Goal: Information Seeking & Learning: Learn about a topic

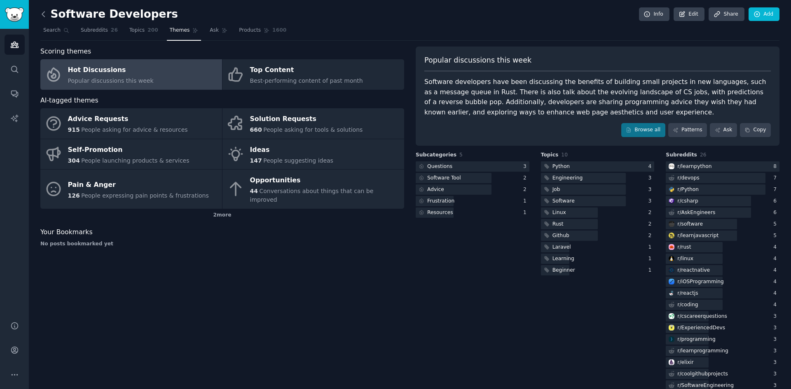
click at [42, 14] on icon at bounding box center [43, 14] width 2 height 5
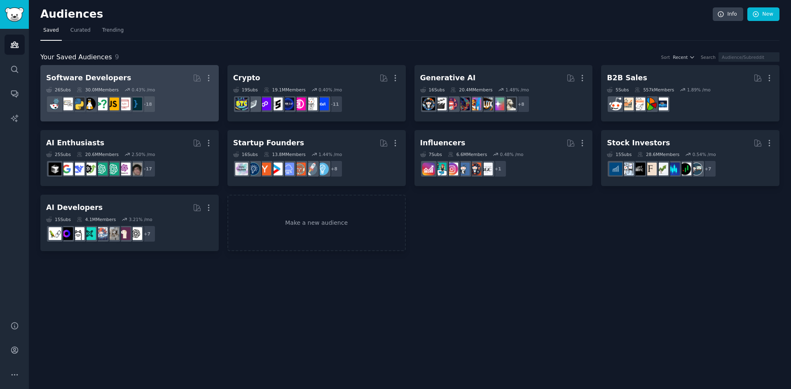
click at [84, 80] on div "Software Developers" at bounding box center [88, 78] width 85 height 10
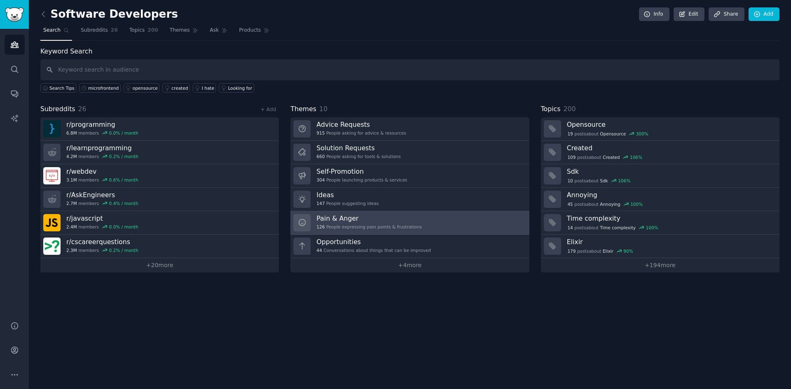
click at [341, 219] on h3 "Pain & Anger" at bounding box center [368, 218] width 105 height 9
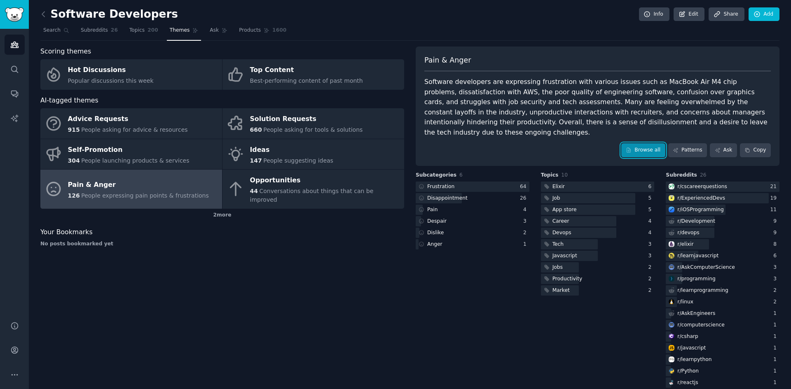
click at [644, 143] on link "Browse all" at bounding box center [643, 150] width 44 height 14
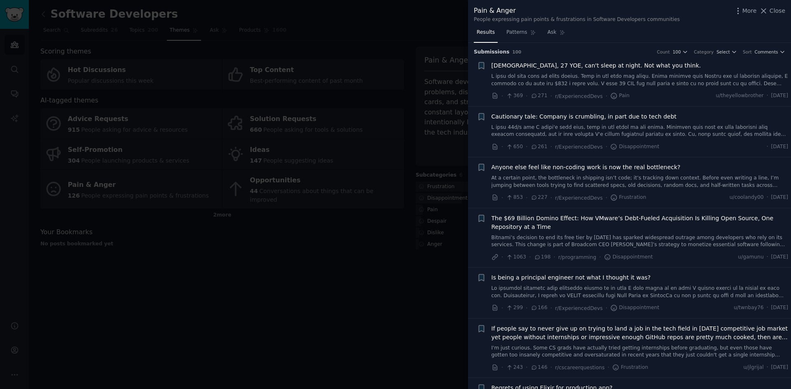
click at [725, 86] on link at bounding box center [639, 80] width 297 height 14
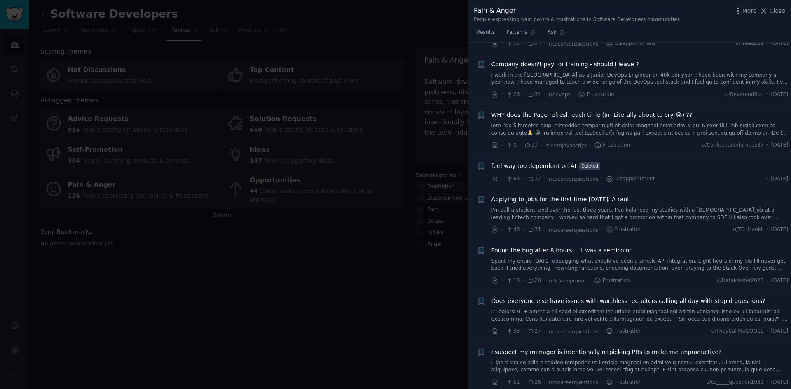
scroll to position [2689, 0]
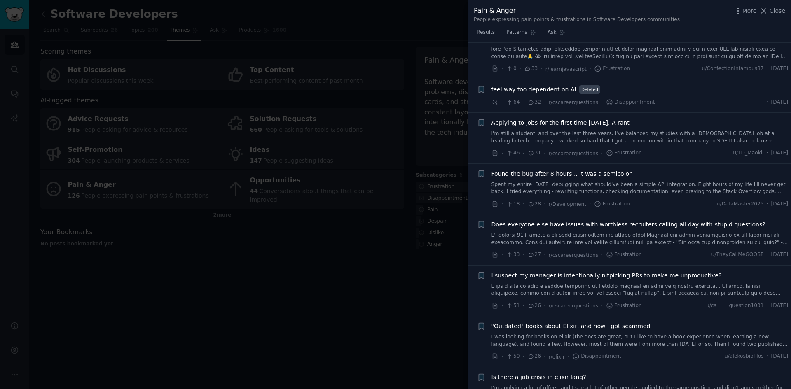
drag, startPoint x: 788, startPoint y: 242, endPoint x: 790, endPoint y: 249, distance: 6.9
click at [790, 249] on div "Submission s 100 Count 100 Category Select Sort Comments + [DEMOGRAPHIC_DATA], …" at bounding box center [629, 216] width 323 height 347
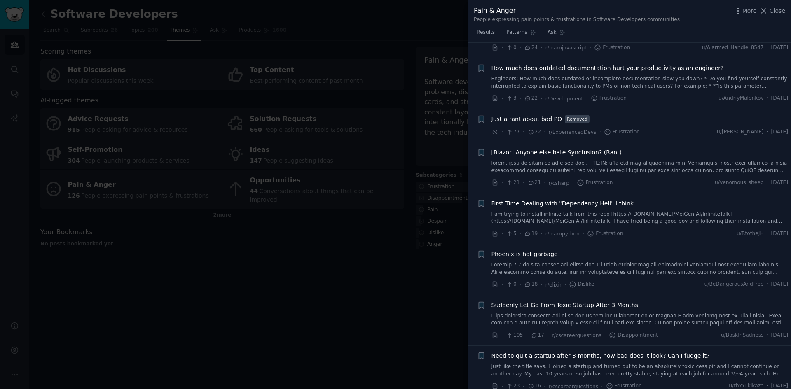
scroll to position [3169, 0]
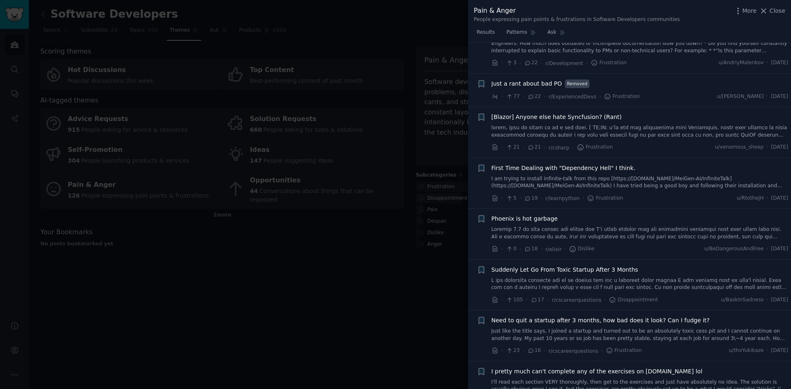
click at [584, 266] on span "Suddenly Let Go From Toxic Startup After 3 Months" at bounding box center [564, 270] width 147 height 9
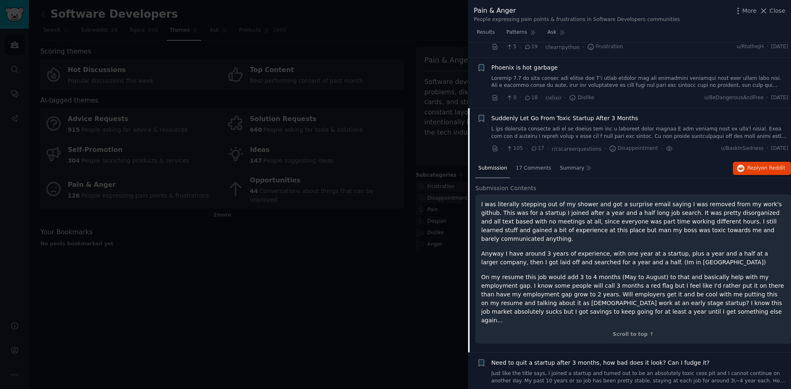
scroll to position [2863, 0]
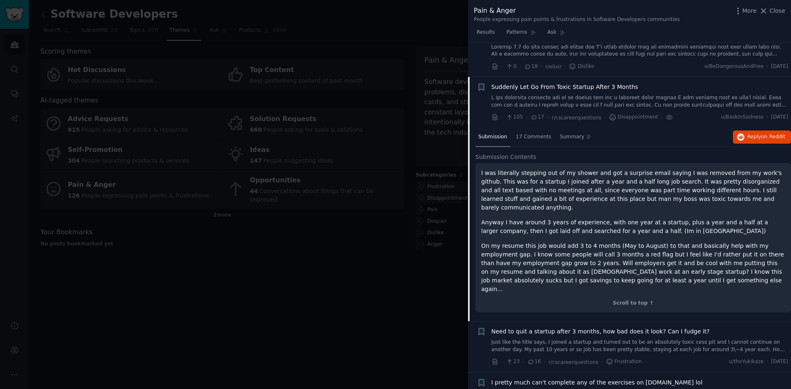
click at [579, 83] on span "Suddenly Let Go From Toxic Startup After 3 Months" at bounding box center [564, 87] width 147 height 9
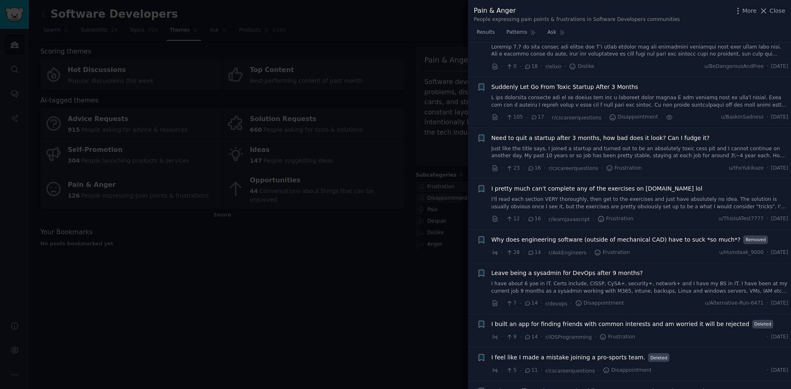
click at [585, 134] on span "Need to quit a startup after 3 months, how bad does it look? Can I fudge it?" at bounding box center [600, 138] width 218 height 9
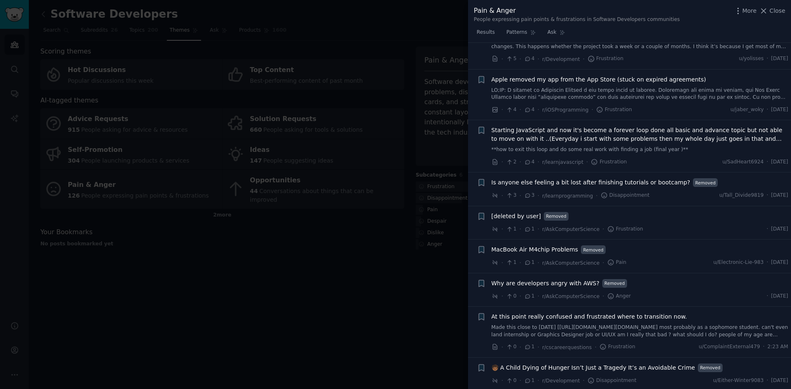
scroll to position [4290, 0]
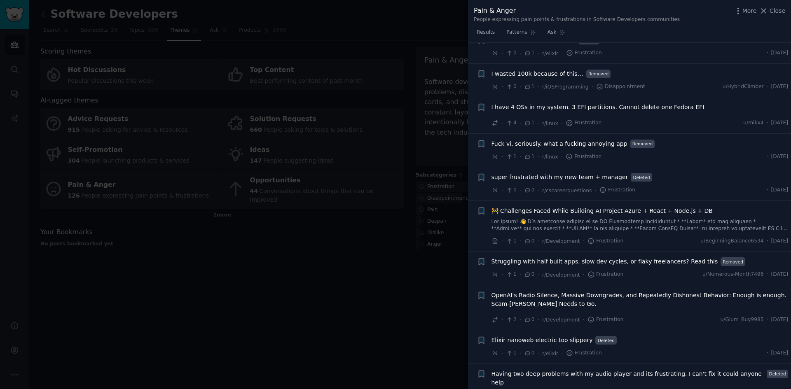
click at [307, 289] on div at bounding box center [395, 194] width 791 height 389
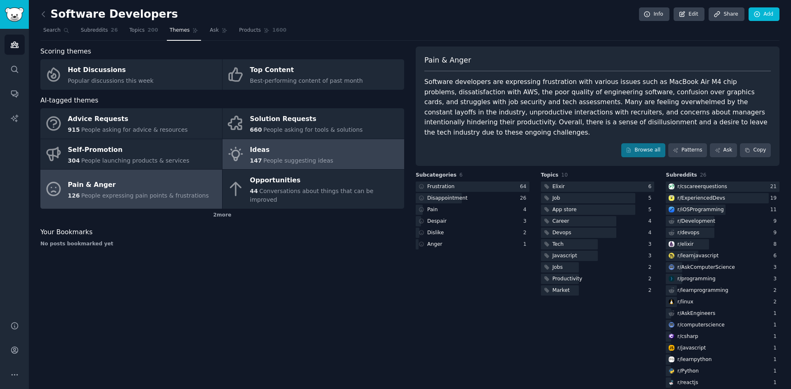
click at [259, 150] on div "Ideas" at bounding box center [291, 149] width 83 height 13
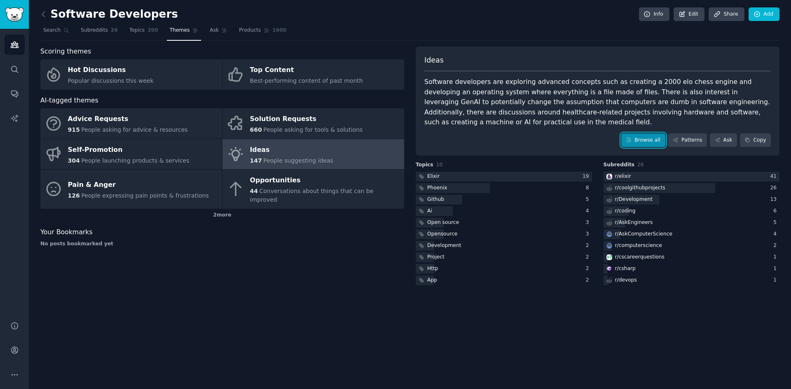
click at [652, 133] on link "Browse all" at bounding box center [643, 140] width 44 height 14
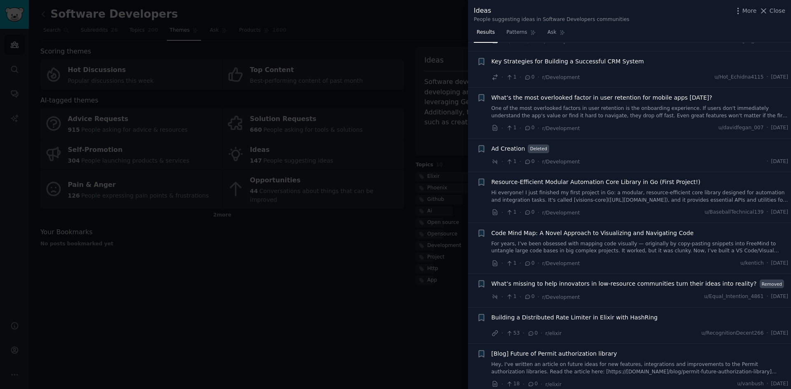
scroll to position [4175, 0]
